Goal: Information Seeking & Learning: Learn about a topic

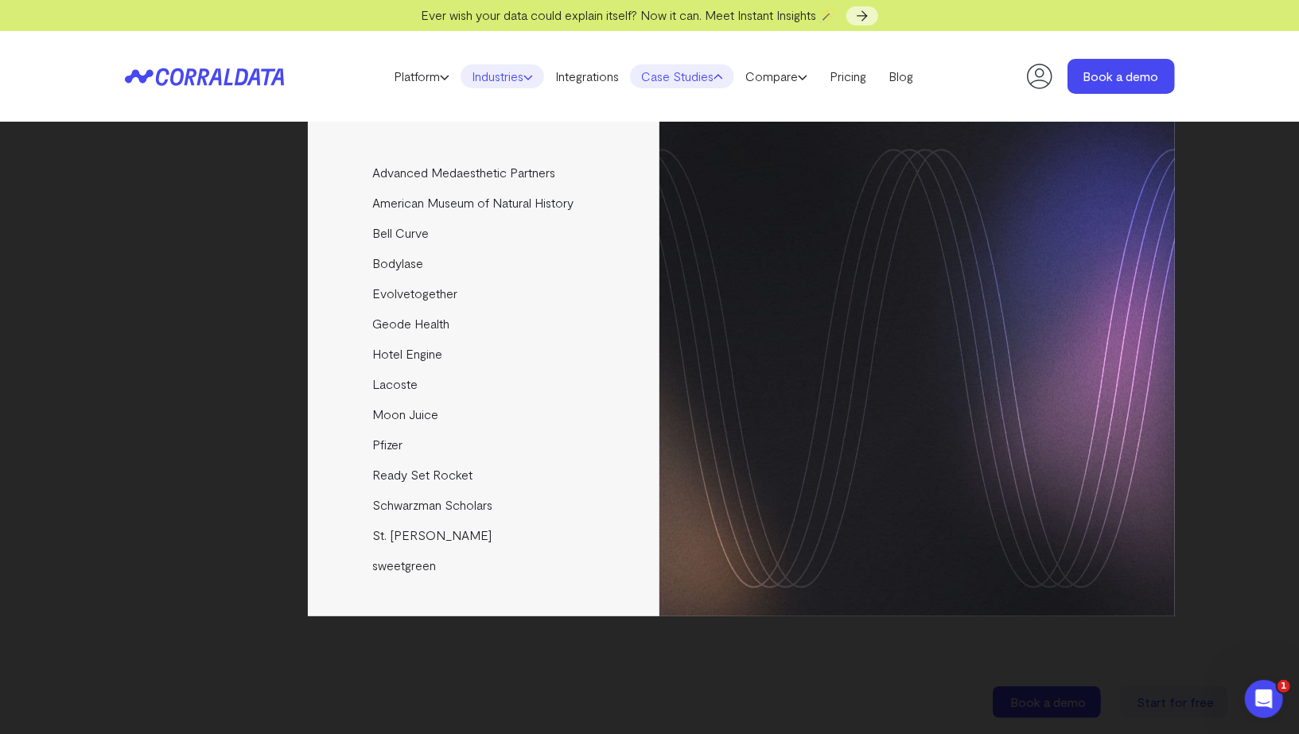
click at [474, 68] on link "Industries" at bounding box center [503, 76] width 84 height 24
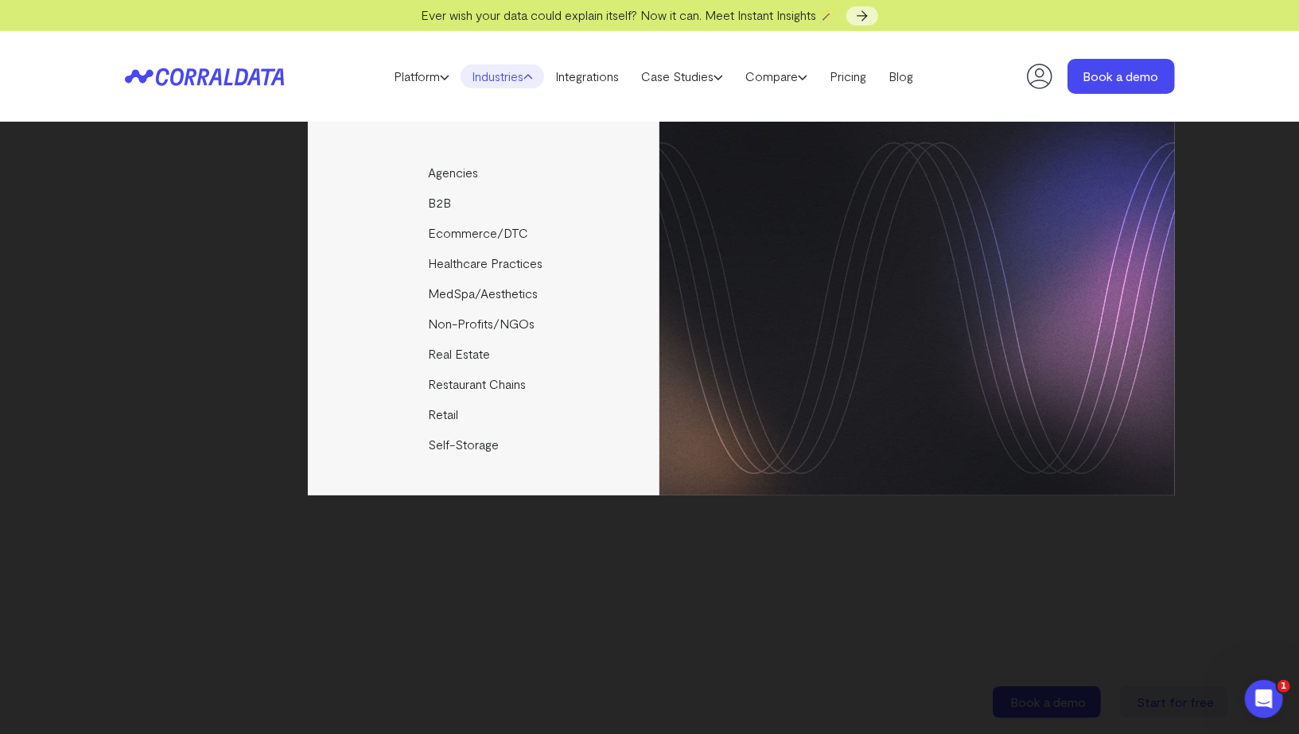
click at [474, 68] on link "Industries" at bounding box center [503, 76] width 84 height 24
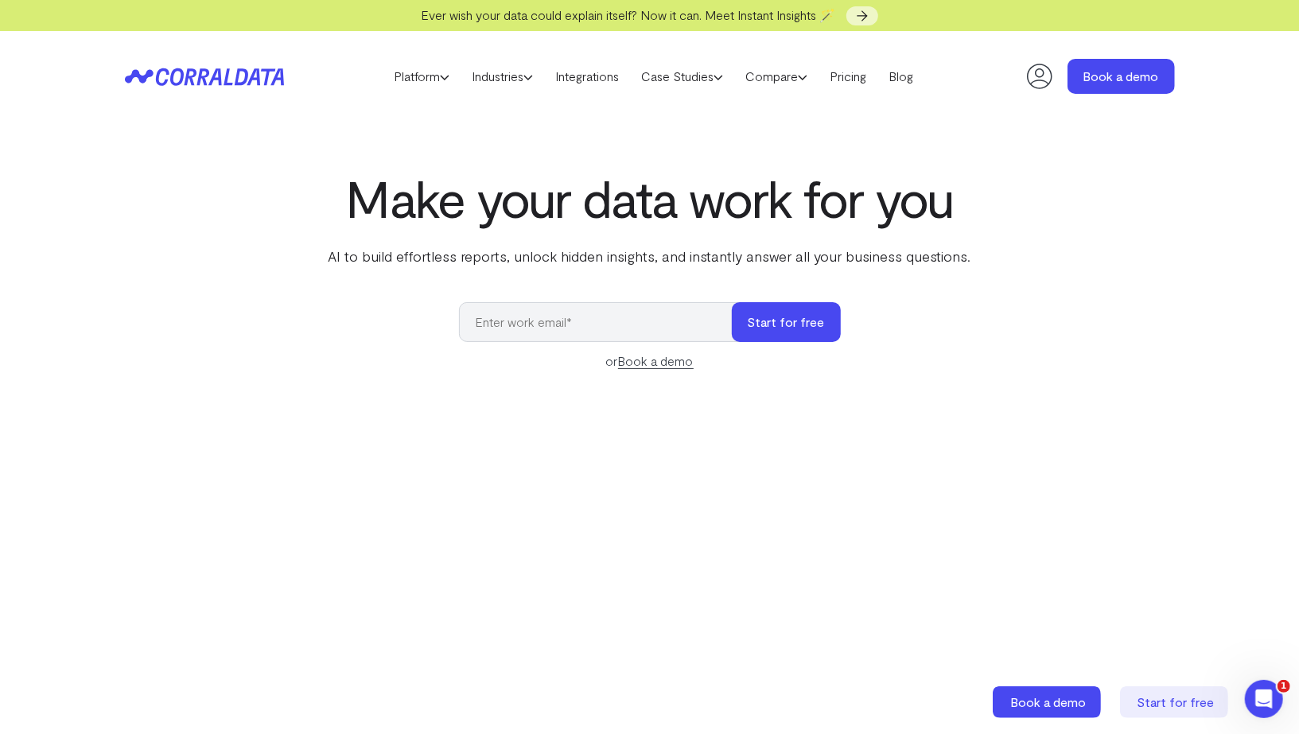
click at [472, 91] on header "Platform AI Reporting Use AI to effortlessly answer any business questions from…" at bounding box center [650, 76] width 1050 height 91
click at [472, 86] on link "Industries" at bounding box center [503, 76] width 84 height 24
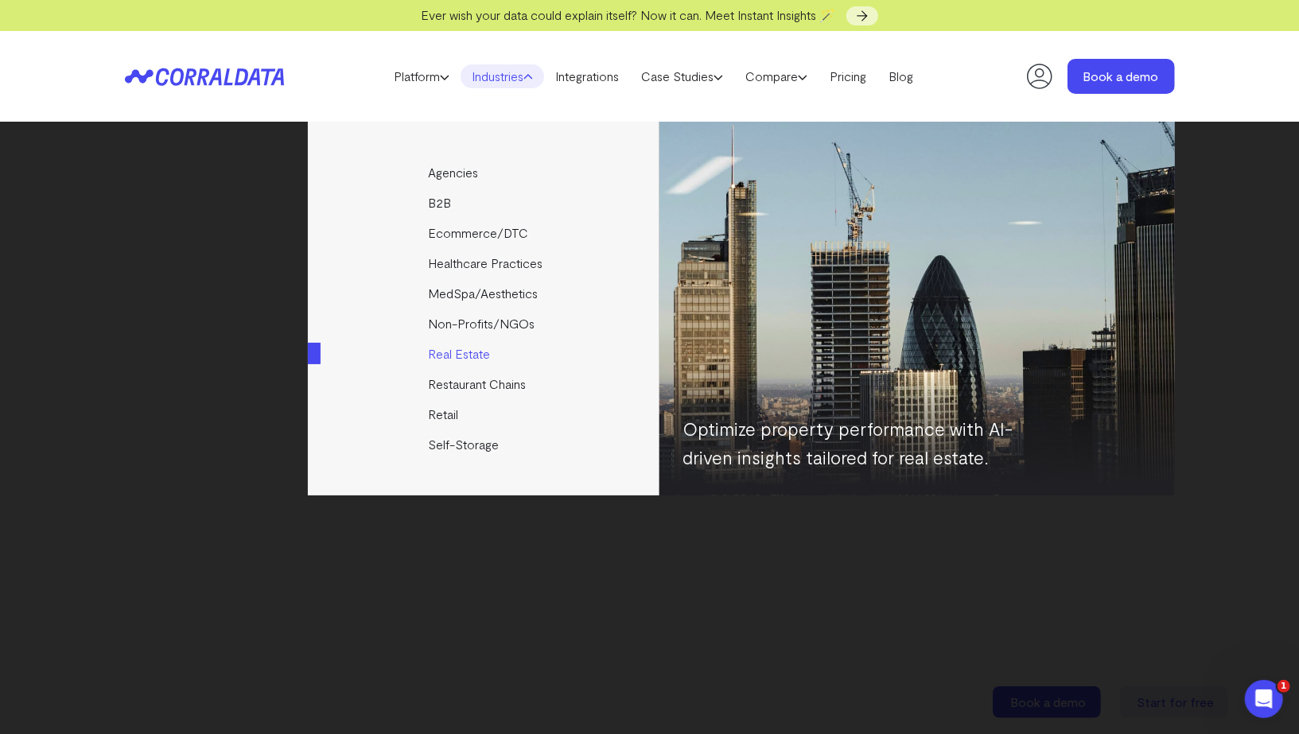
click at [450, 352] on link "Real Estate" at bounding box center [485, 354] width 354 height 30
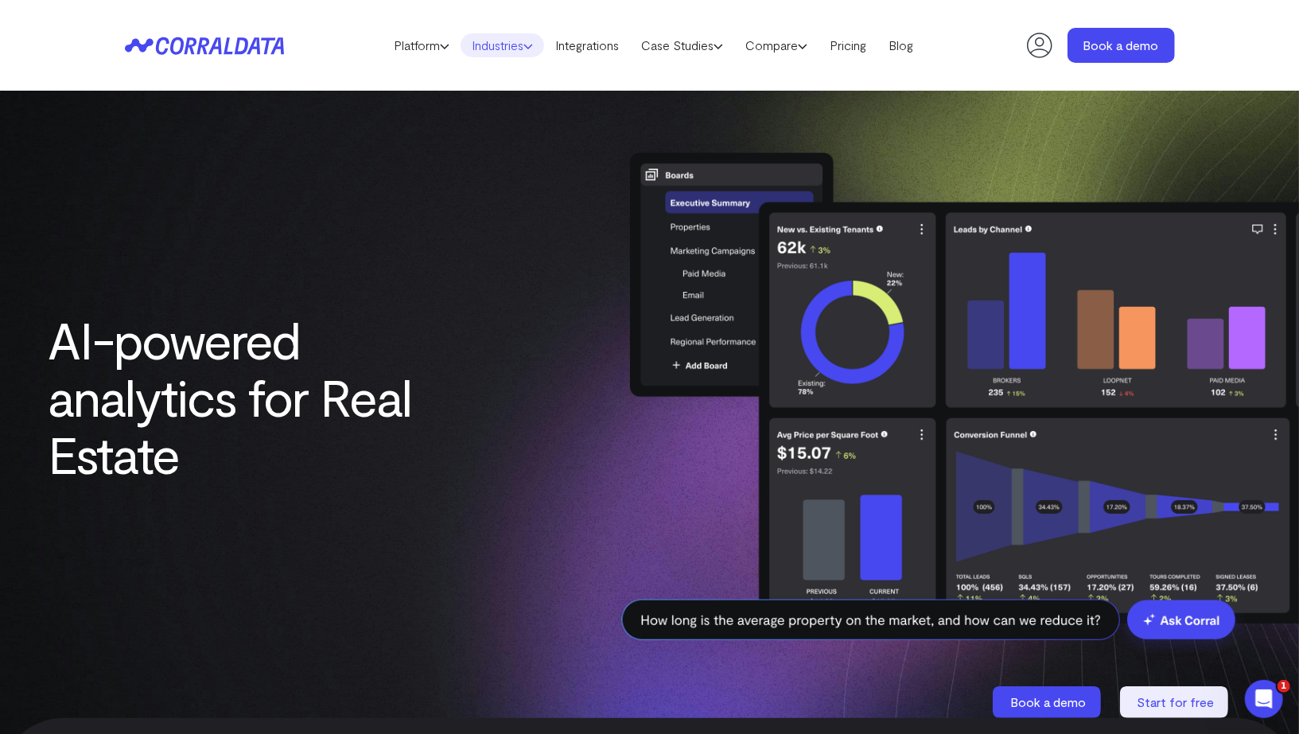
click at [484, 53] on link "Industries" at bounding box center [503, 45] width 84 height 24
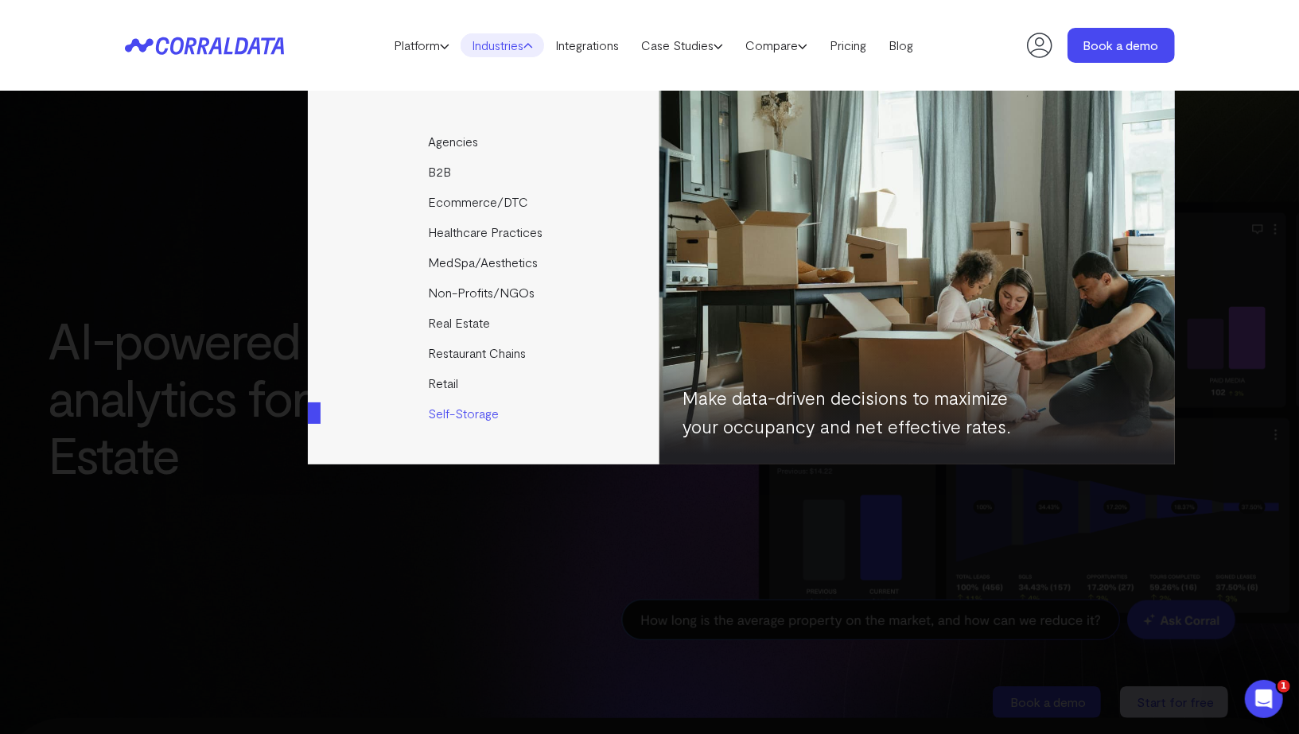
click at [469, 411] on link "Self-Storage" at bounding box center [485, 413] width 354 height 30
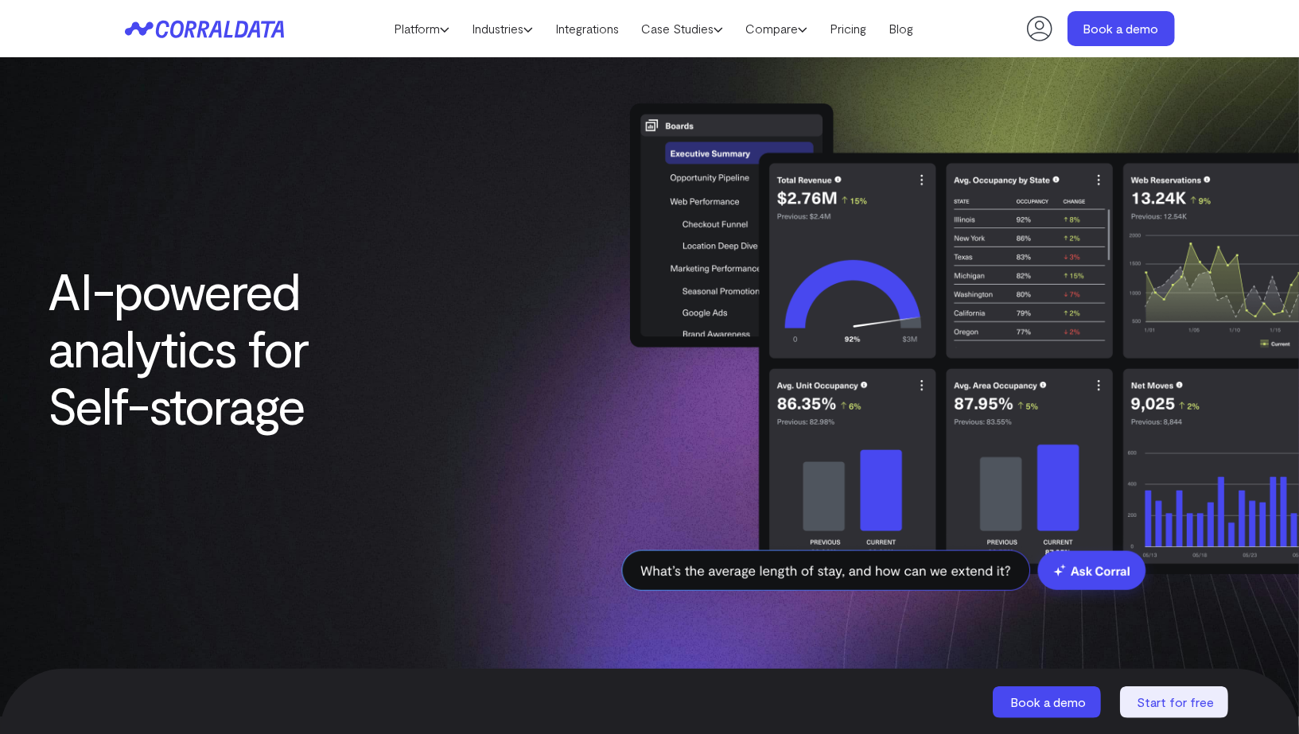
scroll to position [12, 0]
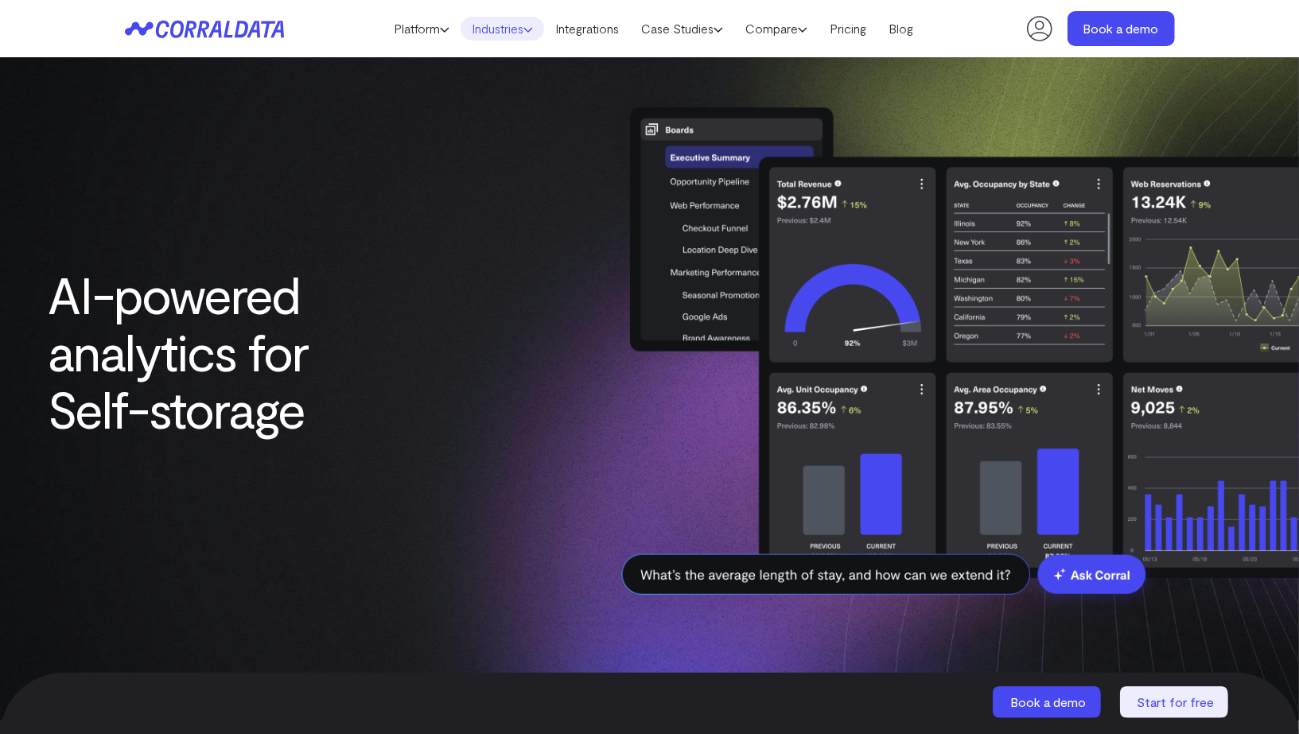
click at [472, 34] on link "Industries" at bounding box center [503, 29] width 84 height 24
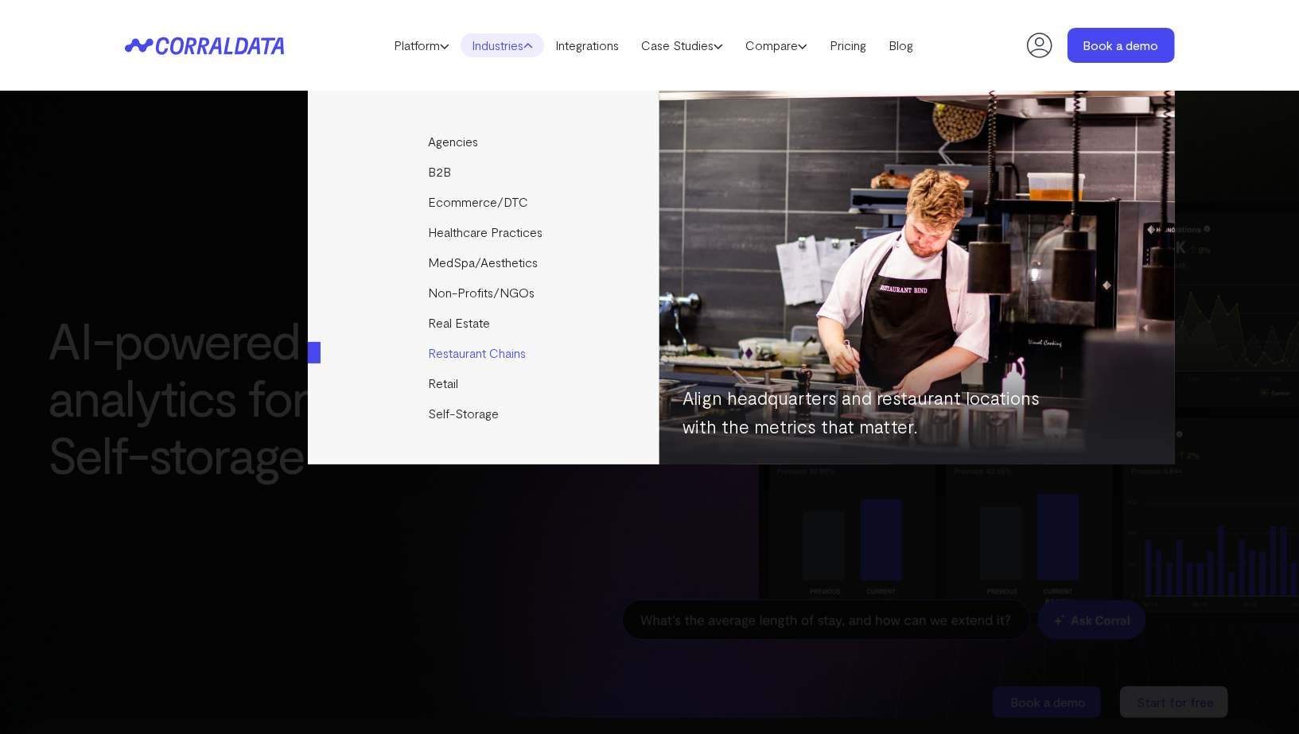
click at [463, 352] on link "Restaurant Chains" at bounding box center [485, 353] width 354 height 30
